Goal: Leave review/rating: Share an evaluation or opinion about a product, service, or content

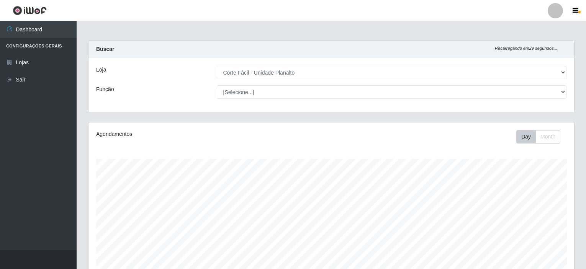
select select "202"
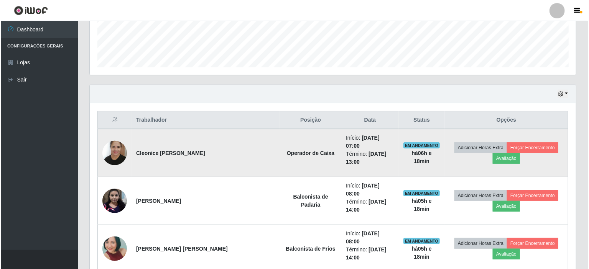
scroll to position [220, 0]
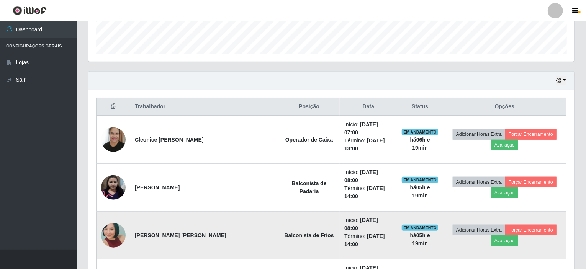
click at [112, 210] on img at bounding box center [113, 236] width 25 height 52
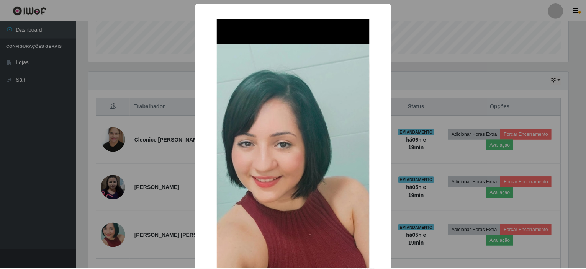
scroll to position [159, 483]
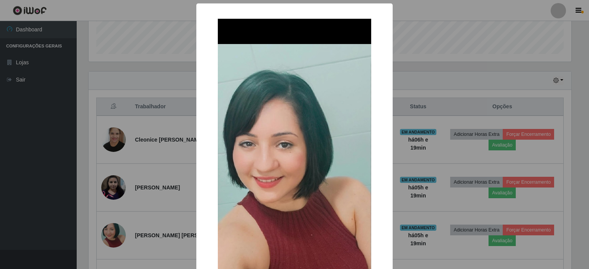
click at [142, 197] on div "× OK Cancel" at bounding box center [294, 134] width 589 height 269
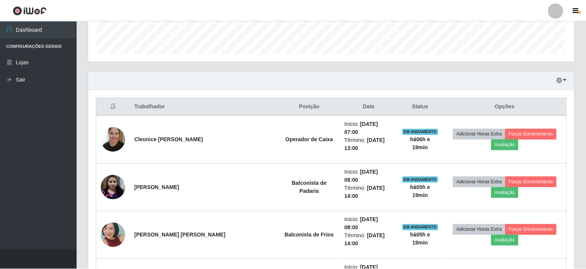
scroll to position [159, 486]
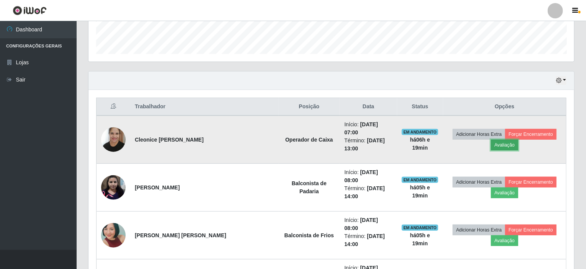
click at [518, 140] on button "Avaliação" at bounding box center [504, 145] width 27 height 11
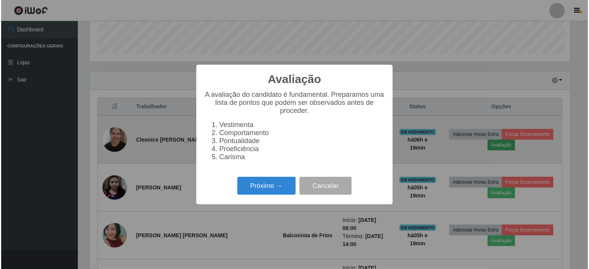
scroll to position [159, 483]
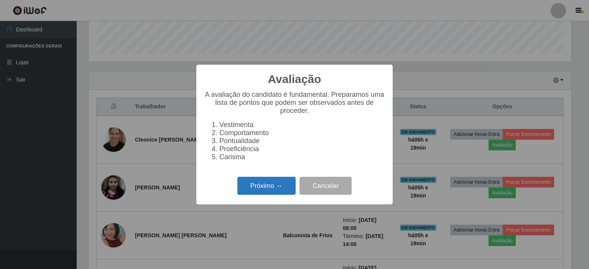
click at [246, 185] on button "Próximo →" at bounding box center [266, 186] width 58 height 18
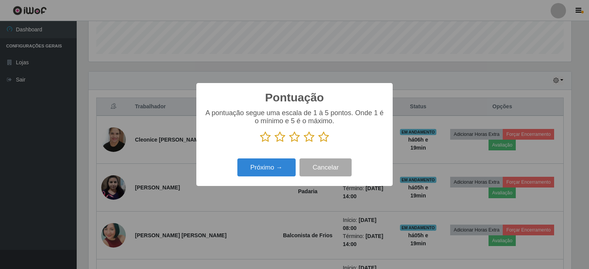
click at [321, 137] on icon at bounding box center [323, 136] width 11 height 11
click at [318, 143] on input "radio" at bounding box center [318, 143] width 0 height 0
click at [270, 169] on button "Próximo →" at bounding box center [266, 168] width 58 height 18
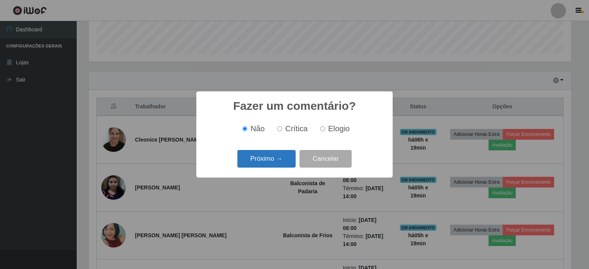
click at [279, 158] on button "Próximo →" at bounding box center [266, 159] width 58 height 18
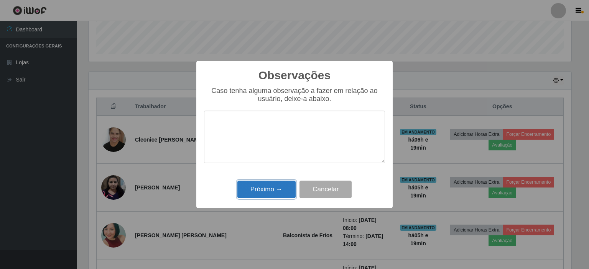
click at [277, 192] on button "Próximo →" at bounding box center [266, 190] width 58 height 18
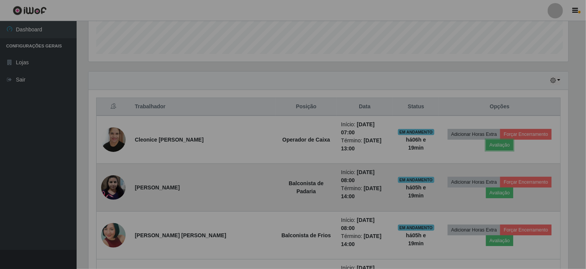
scroll to position [159, 486]
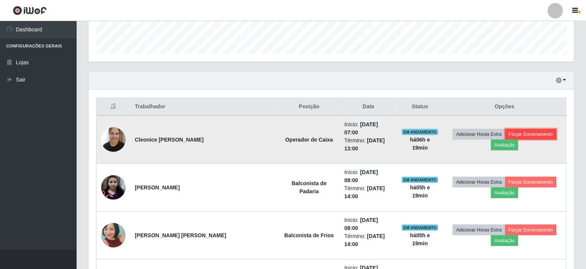
click at [505, 130] on button "Forçar Encerramento" at bounding box center [530, 134] width 51 height 11
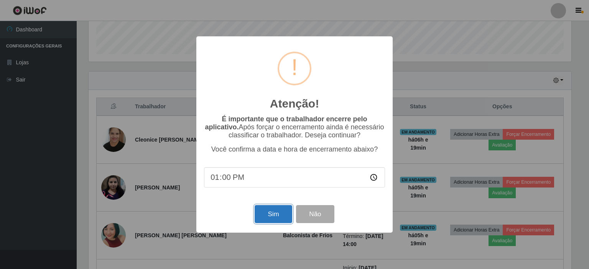
click at [275, 219] on button "Sim" at bounding box center [272, 214] width 37 height 18
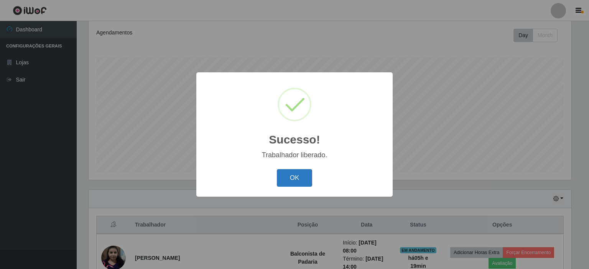
click at [291, 172] on button "OK" at bounding box center [295, 178] width 36 height 18
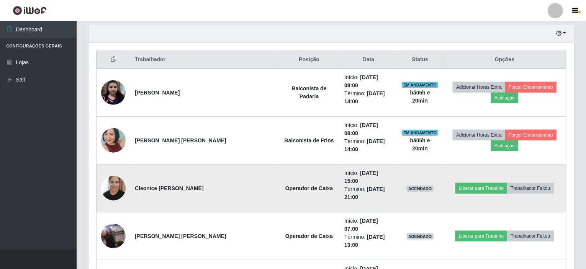
scroll to position [217, 0]
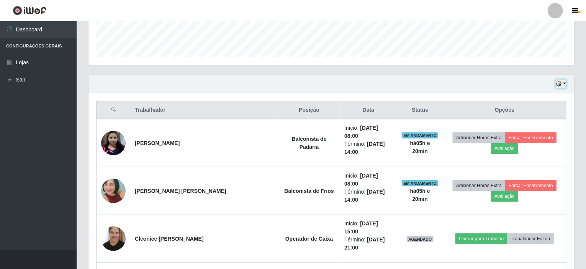
click at [567, 84] on button "button" at bounding box center [561, 84] width 11 height 9
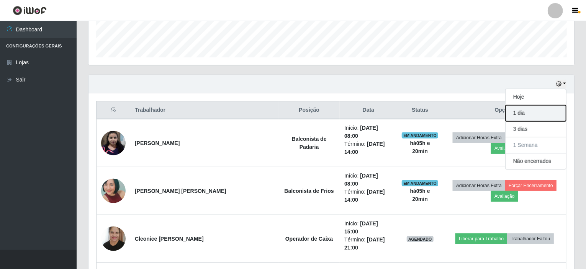
click at [526, 112] on button "1 dia" at bounding box center [536, 113] width 61 height 16
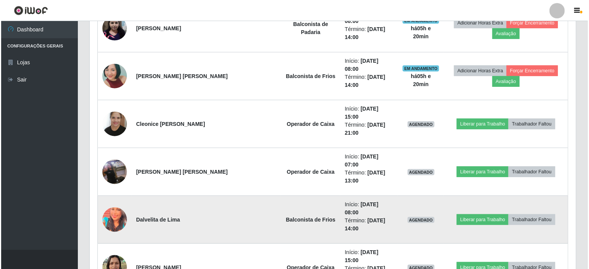
scroll to position [370, 0]
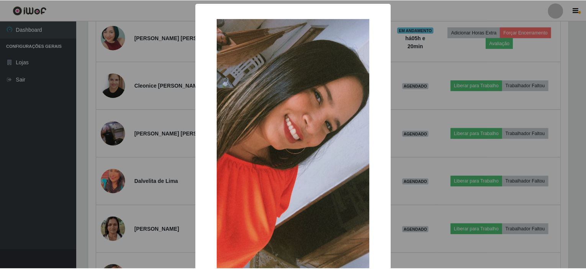
scroll to position [159, 483]
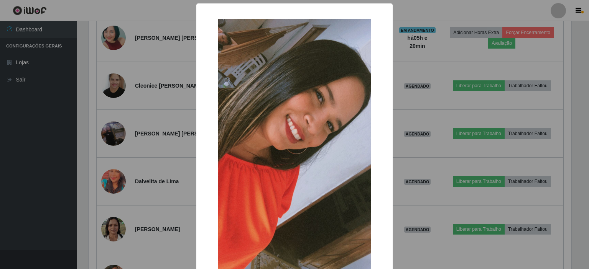
click at [175, 184] on div "× OK Cancel" at bounding box center [294, 134] width 589 height 269
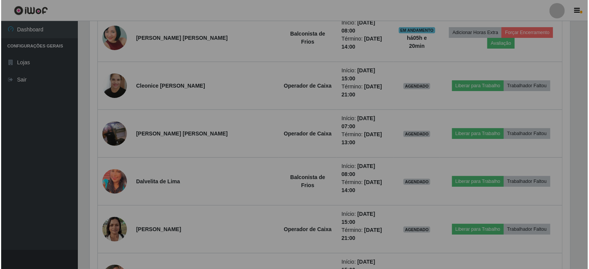
scroll to position [159, 486]
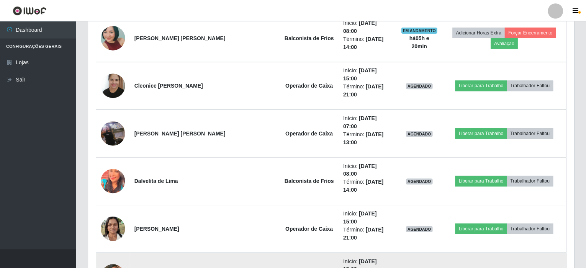
scroll to position [159, 483]
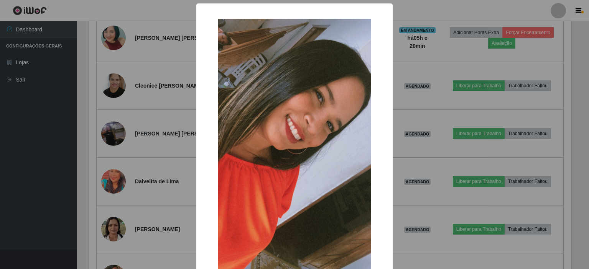
click at [161, 170] on div "× OK Cancel" at bounding box center [294, 134] width 589 height 269
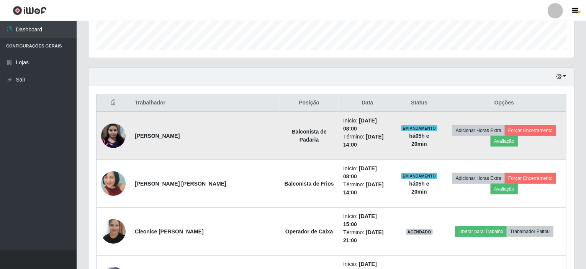
scroll to position [217, 0]
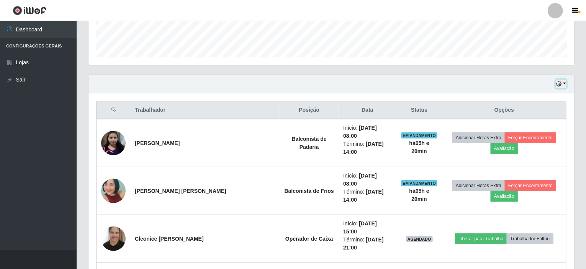
click at [564, 82] on button "button" at bounding box center [561, 84] width 11 height 9
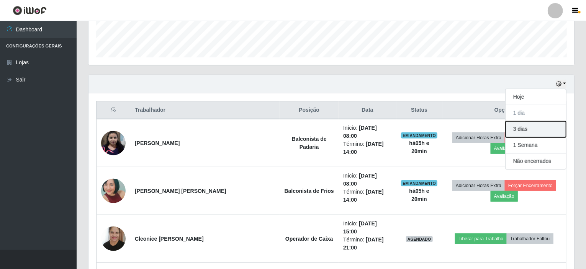
click at [524, 131] on button "3 dias" at bounding box center [536, 129] width 61 height 16
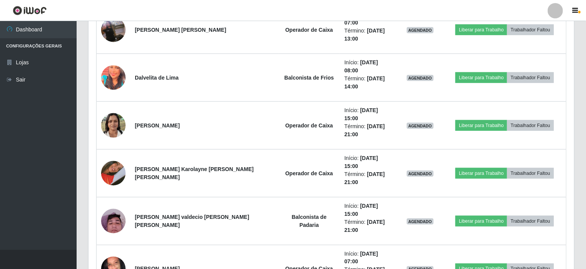
scroll to position [485, 0]
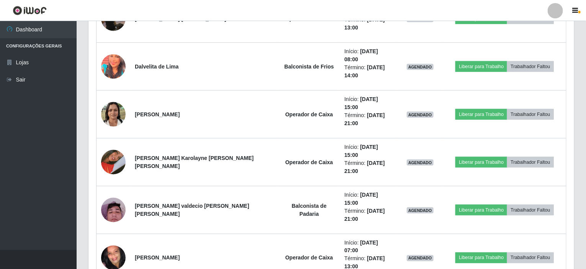
click at [69, 130] on ul "Dashboard Configurações Gerais Lojas Sair" at bounding box center [38, 135] width 77 height 229
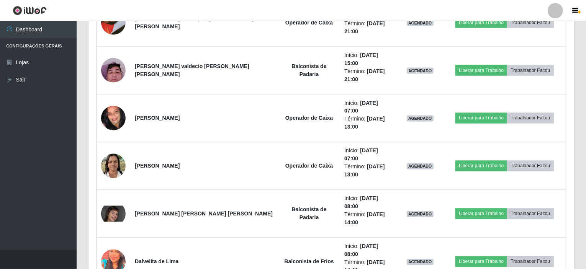
scroll to position [638, 0]
